Goal: Find specific page/section: Find specific page/section

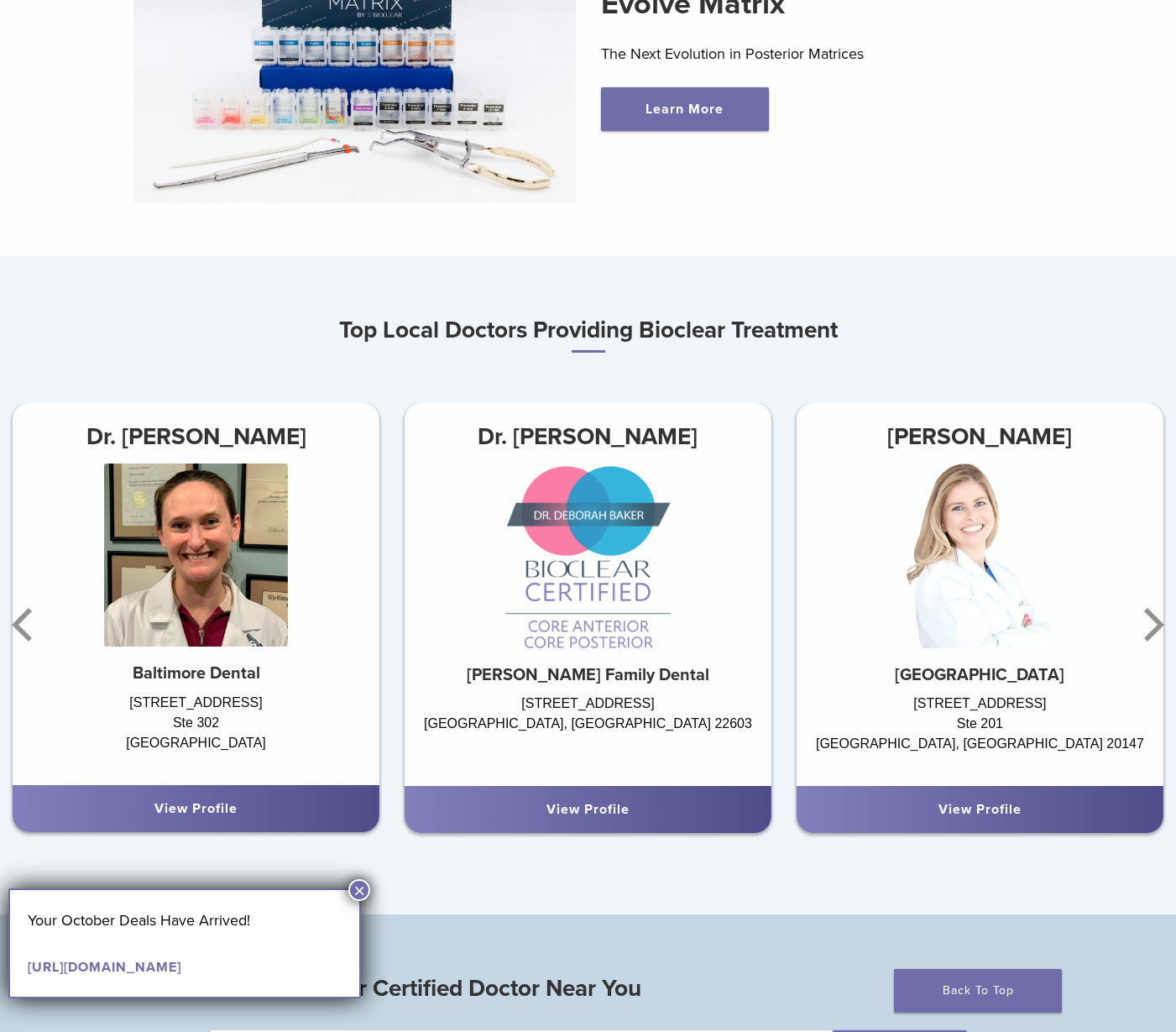
scroll to position [690, 0]
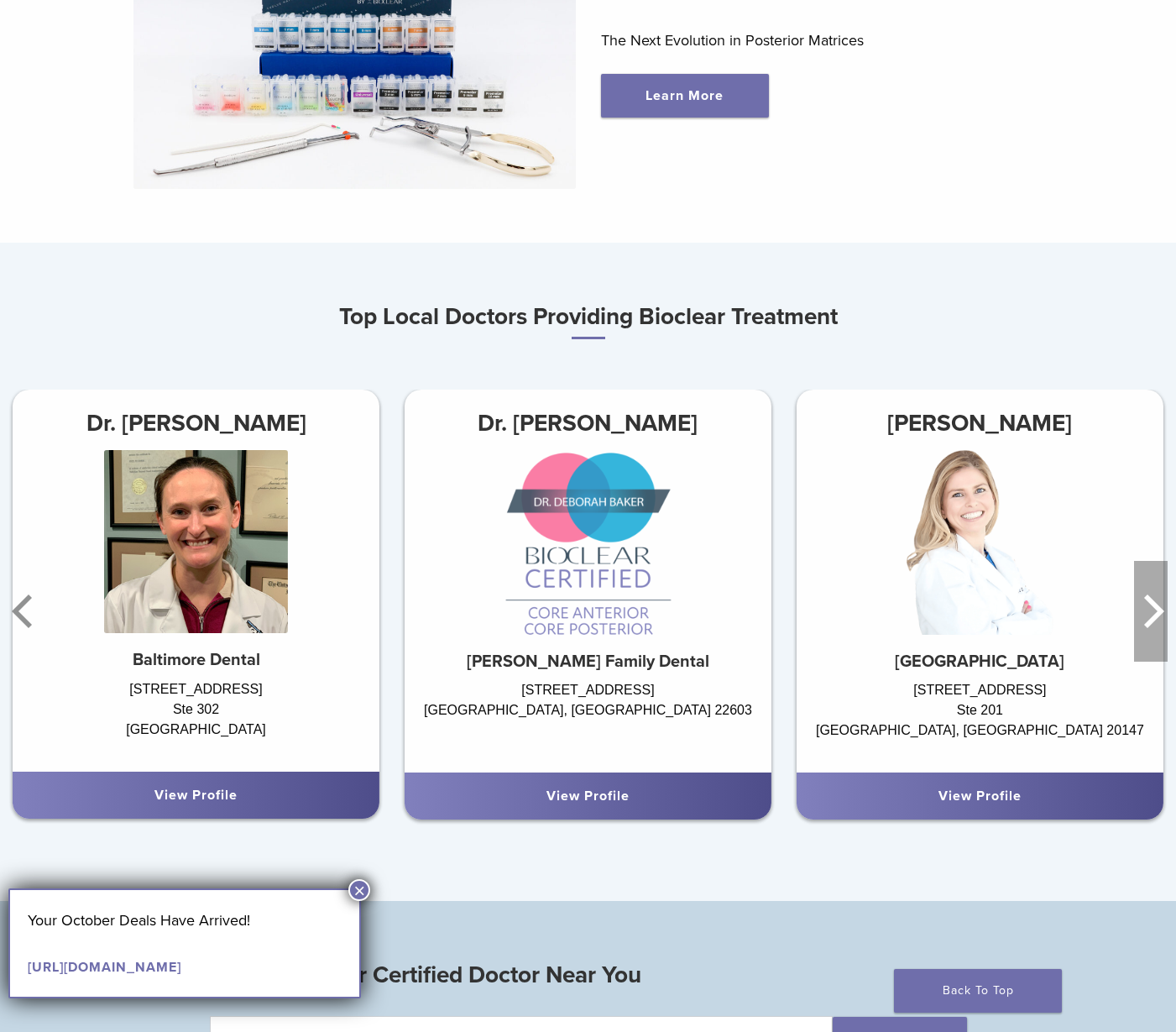
click at [1149, 627] on icon "Next" at bounding box center [1151, 611] width 34 height 101
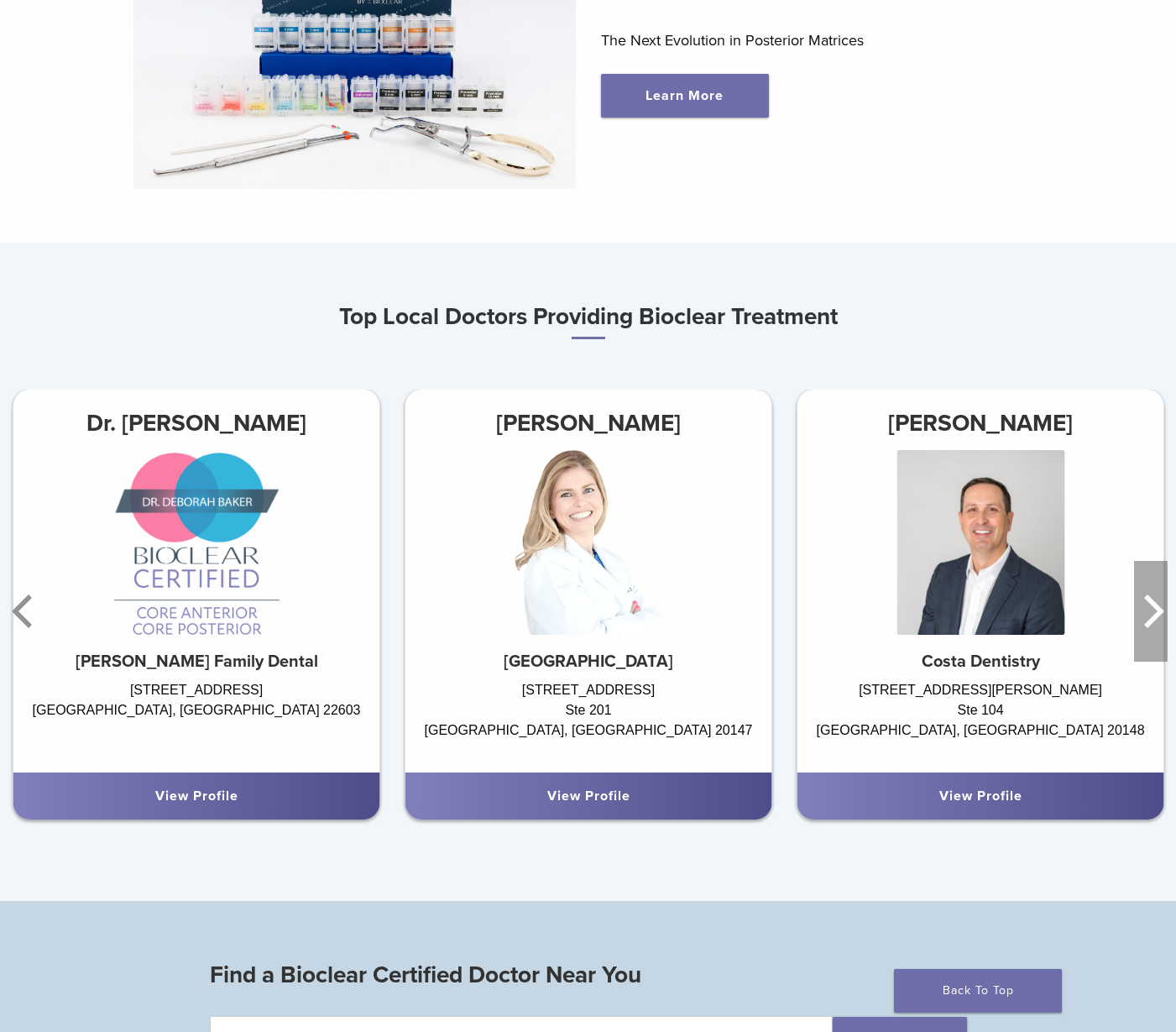
click at [1149, 627] on icon "Next" at bounding box center [1151, 611] width 34 height 101
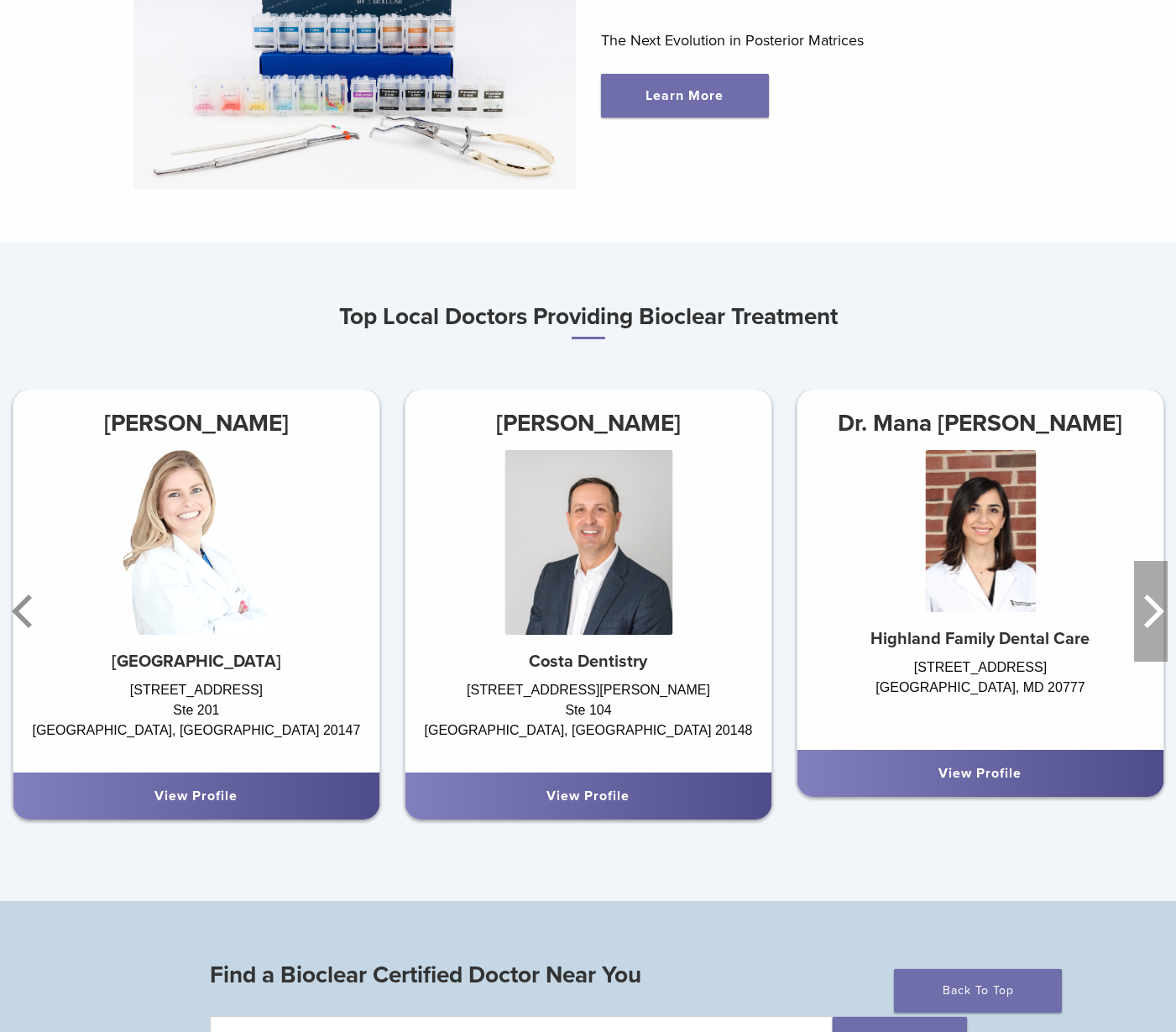
click at [1149, 627] on icon "Next" at bounding box center [1151, 611] width 34 height 101
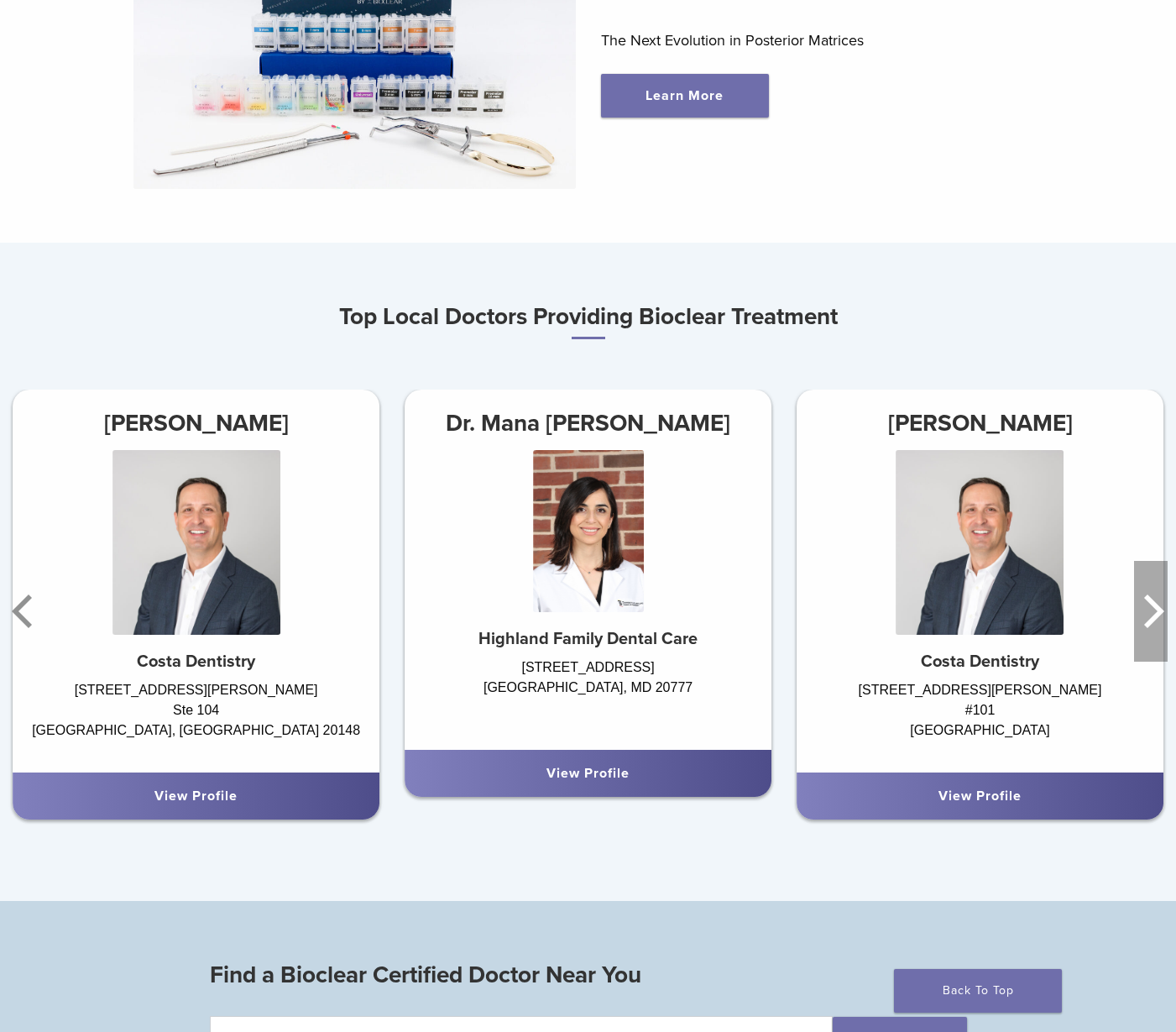
click at [1149, 627] on icon "Next" at bounding box center [1151, 611] width 34 height 101
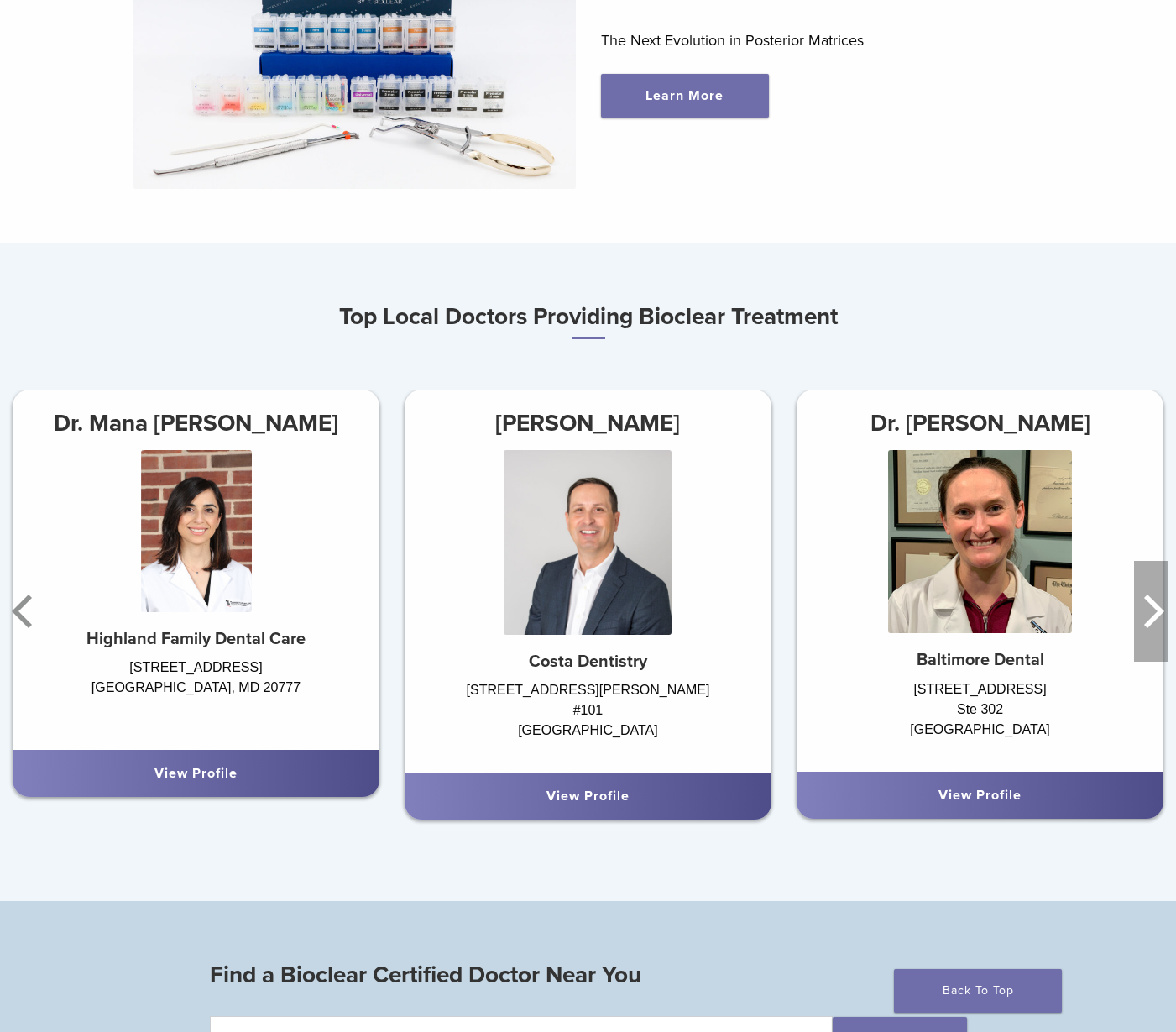
click at [1149, 627] on icon "Next" at bounding box center [1151, 611] width 34 height 101
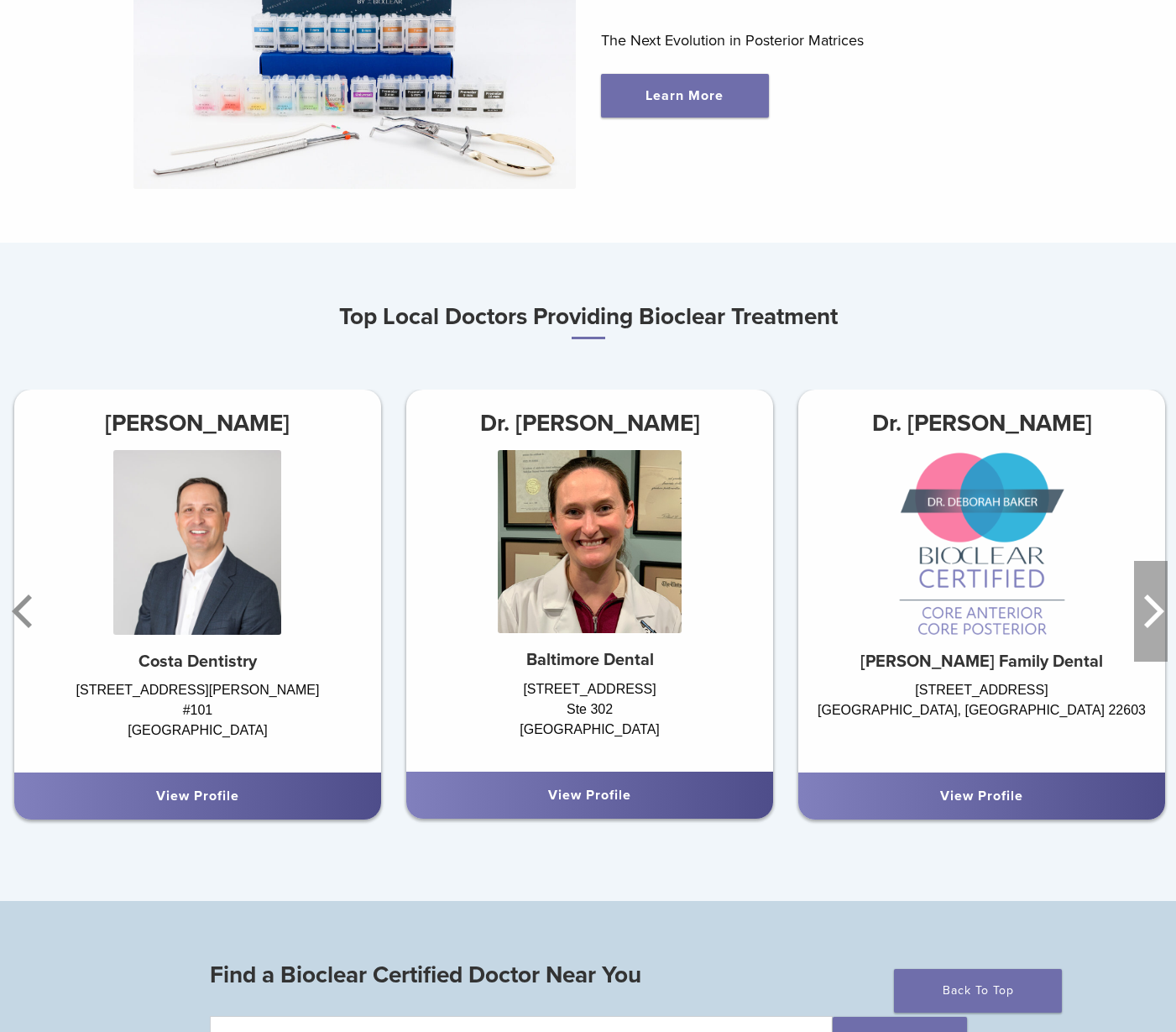
click at [1149, 627] on icon "Next" at bounding box center [1151, 611] width 34 height 101
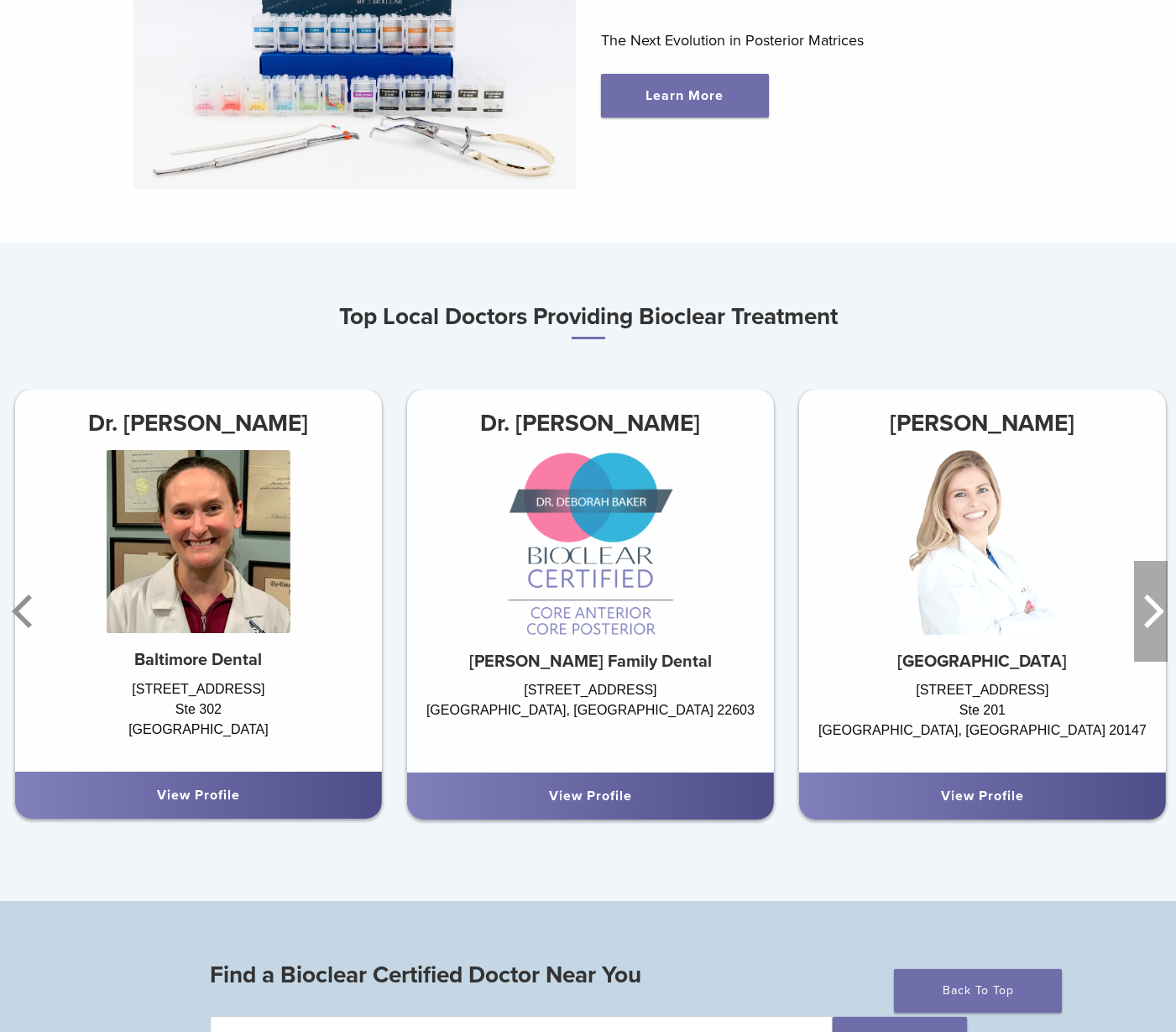
click at [1149, 627] on icon "Next" at bounding box center [1151, 611] width 34 height 101
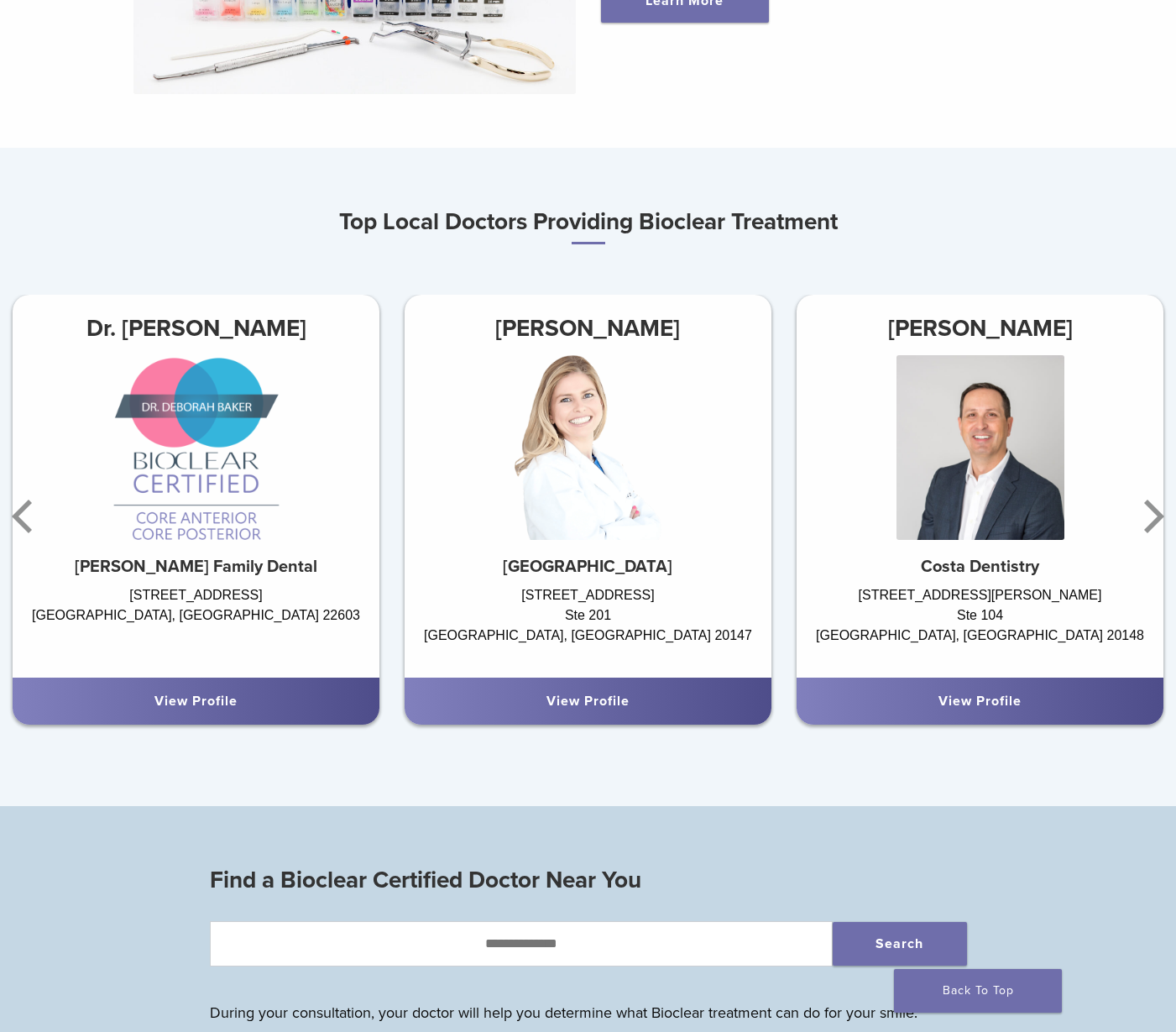
scroll to position [0, 0]
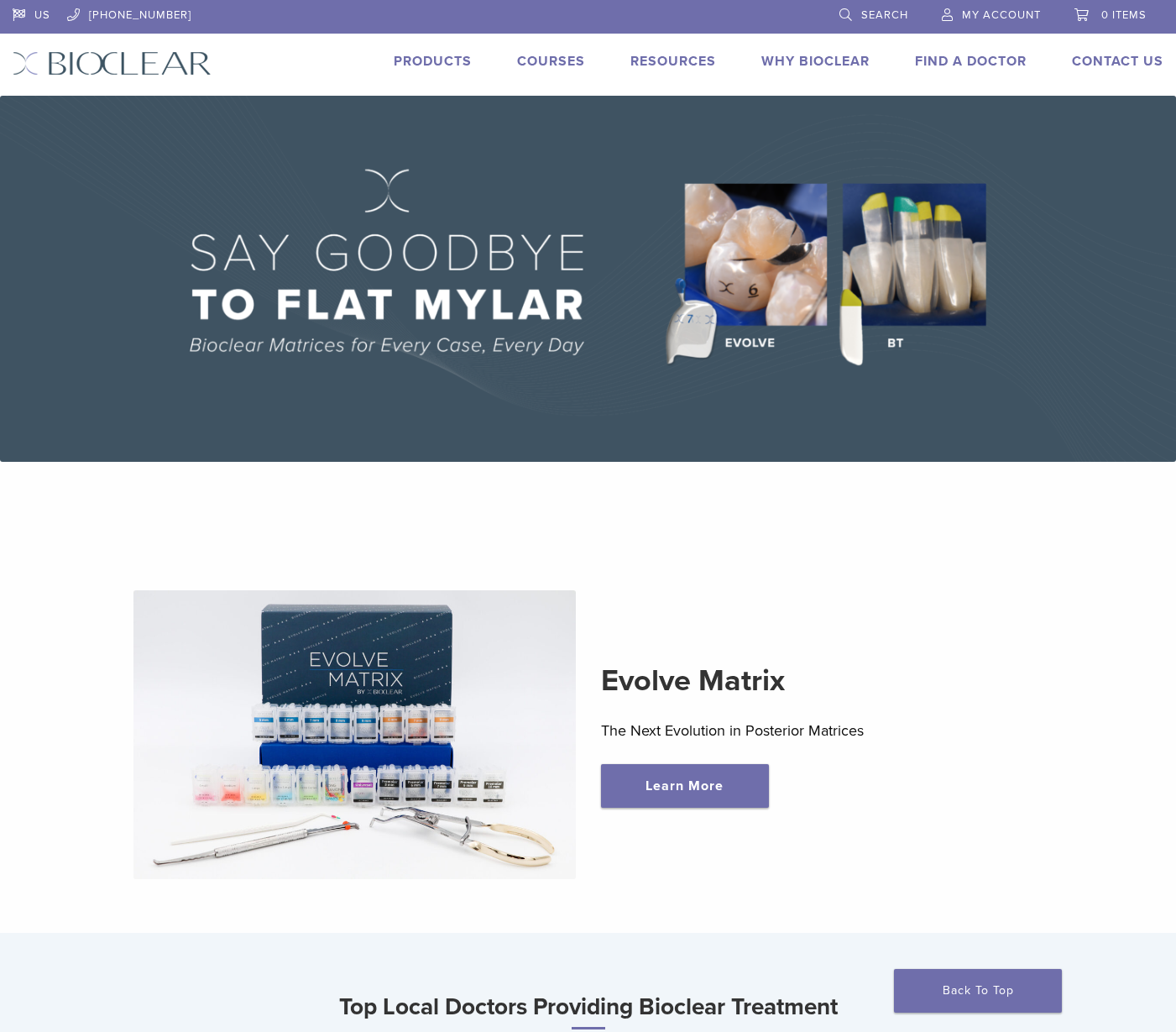
click at [966, 63] on link "Find A Doctor" at bounding box center [971, 61] width 112 height 17
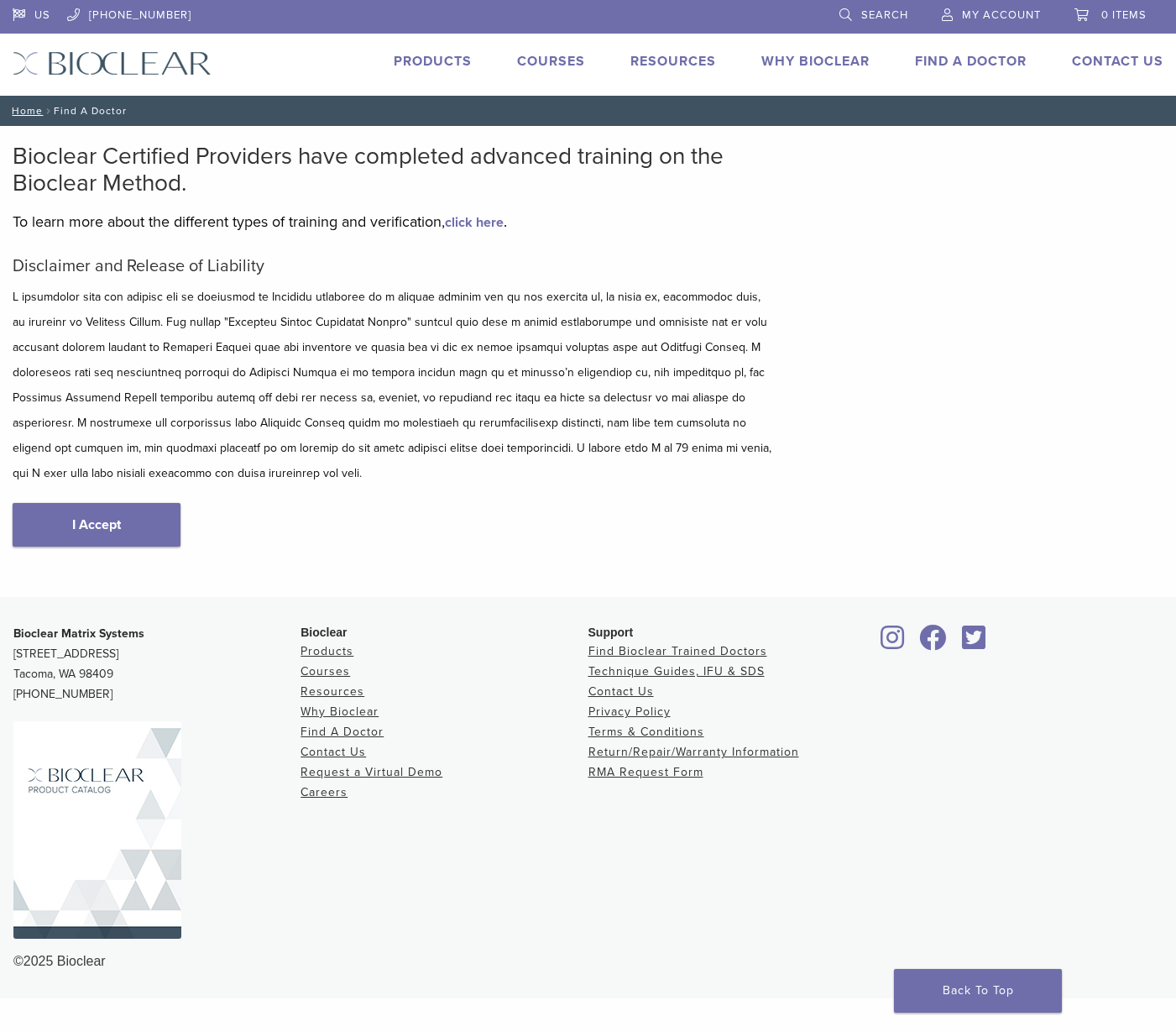
type input "*****"
click at [107, 527] on link "I Accept" at bounding box center [97, 524] width 168 height 43
